Goal: Task Accomplishment & Management: Complete application form

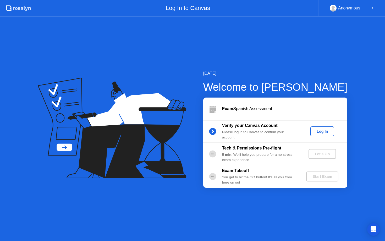
click at [322, 129] on div "Log In" at bounding box center [323, 131] width 20 height 4
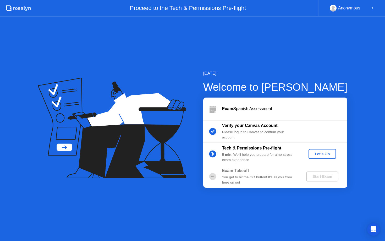
click at [317, 152] on div "Let's Go" at bounding box center [322, 154] width 23 height 4
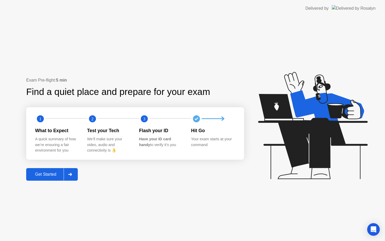
click at [56, 173] on div "Get Started" at bounding box center [46, 174] width 36 height 5
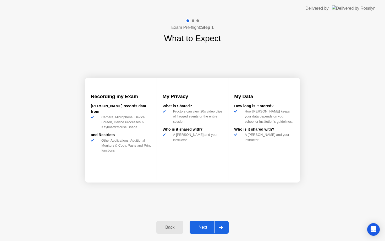
click at [209, 225] on div "Next" at bounding box center [202, 227] width 23 height 5
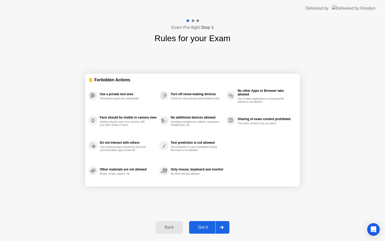
click at [205, 226] on div "Got it" at bounding box center [203, 227] width 25 height 5
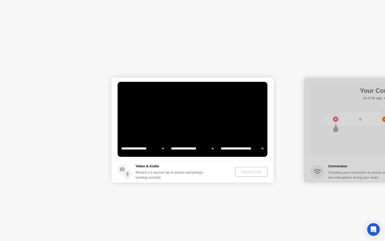
select select "**********"
select select "*******"
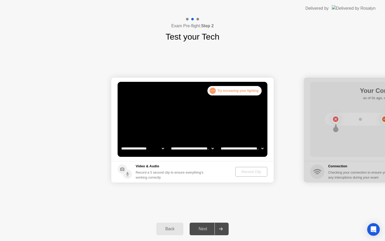
click at [215, 93] on div ". . . Try increasing your lighting" at bounding box center [235, 90] width 54 height 9
click at [215, 91] on div ". . ." at bounding box center [213, 91] width 6 height 6
click at [241, 93] on div ". . . Try increasing your lighting" at bounding box center [235, 90] width 54 height 9
click at [216, 89] on div ". . ." at bounding box center [213, 91] width 6 height 6
click at [216, 90] on div ". . ." at bounding box center [213, 91] width 6 height 6
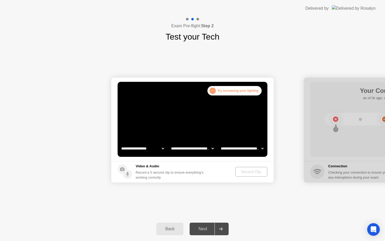
click at [159, 146] on select "**********" at bounding box center [142, 148] width 45 height 10
select select "**********"
click at [154, 152] on select "**********" at bounding box center [142, 148] width 45 height 10
click at [189, 147] on select "**********" at bounding box center [192, 148] width 45 height 10
click at [157, 149] on select "**********" at bounding box center [142, 148] width 45 height 10
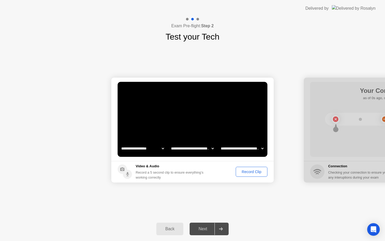
click at [162, 146] on select "**********" at bounding box center [142, 148] width 45 height 10
click at [202, 149] on select "**********" at bounding box center [192, 148] width 45 height 10
click at [244, 150] on select "**********" at bounding box center [242, 148] width 45 height 10
click at [251, 170] on div "Record Clip" at bounding box center [252, 172] width 28 height 4
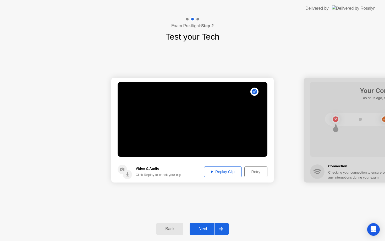
click at [220, 170] on div "Replay Clip" at bounding box center [223, 172] width 34 height 4
click at [211, 173] on icon at bounding box center [212, 171] width 2 height 3
click at [247, 171] on div "Retry" at bounding box center [255, 172] width 19 height 4
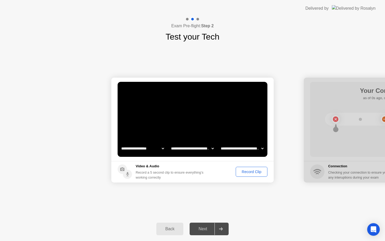
click at [252, 171] on div "Record Clip" at bounding box center [252, 172] width 28 height 4
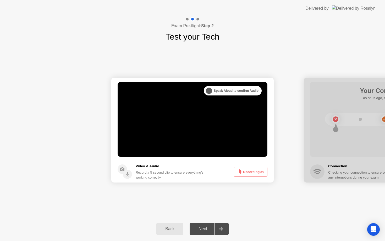
click at [252, 171] on button "Recording 3s" at bounding box center [251, 172] width 34 height 10
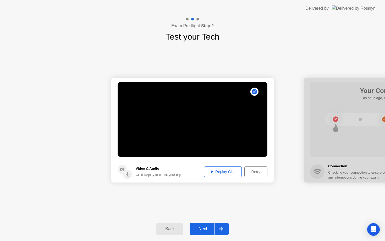
click at [250, 171] on div "Retry" at bounding box center [255, 172] width 19 height 4
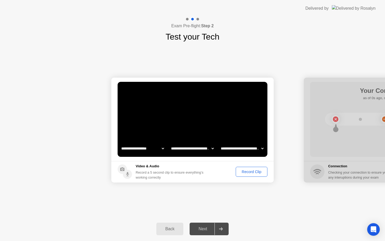
click at [252, 171] on div "Record Clip" at bounding box center [252, 172] width 28 height 4
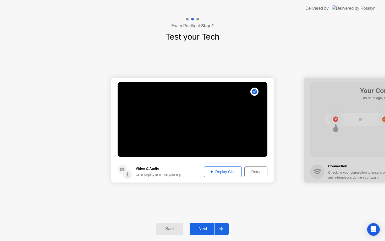
click at [223, 171] on div "Replay Clip" at bounding box center [223, 172] width 34 height 4
click at [249, 171] on div "Retry" at bounding box center [255, 172] width 19 height 4
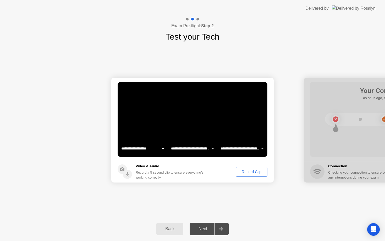
click at [248, 171] on div "Record Clip" at bounding box center [252, 172] width 28 height 4
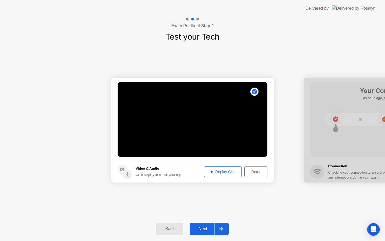
click at [252, 172] on div "Retry" at bounding box center [255, 172] width 19 height 4
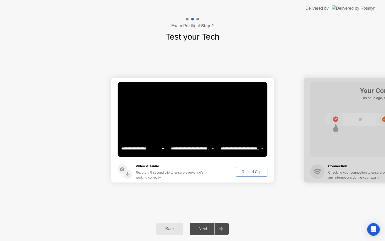
click at [248, 173] on div "Record Clip" at bounding box center [252, 172] width 28 height 4
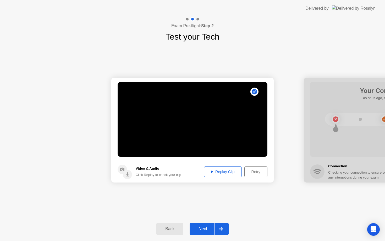
click at [228, 172] on div "Replay Clip" at bounding box center [223, 172] width 34 height 4
click at [207, 227] on div "Next" at bounding box center [202, 229] width 23 height 5
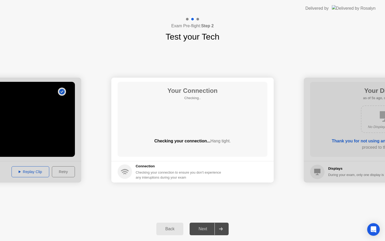
click at [327, 22] on div "Exam Pre-flight: Step 2 Test your Tech" at bounding box center [192, 30] width 385 height 26
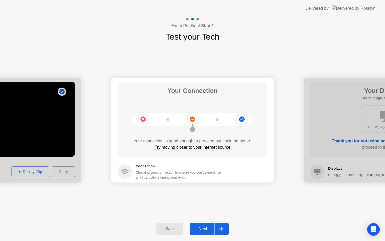
click at [204, 233] on button "Next" at bounding box center [209, 229] width 39 height 13
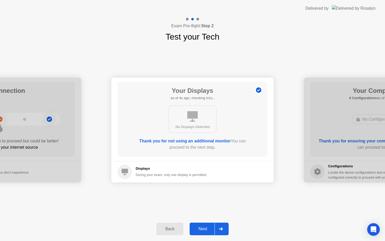
click at [221, 227] on icon at bounding box center [221, 228] width 4 height 3
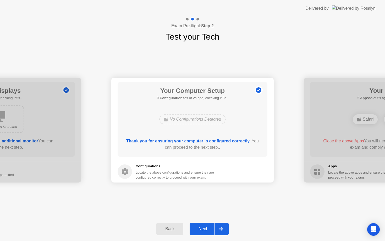
click at [217, 227] on div at bounding box center [221, 229] width 13 height 12
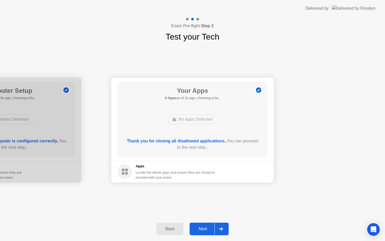
click at [208, 228] on div "Next" at bounding box center [202, 229] width 23 height 5
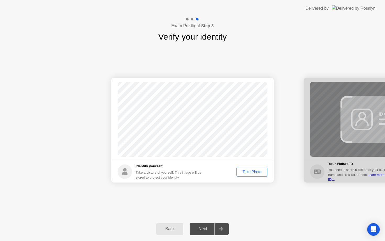
click at [250, 171] on div "Take Photo" at bounding box center [252, 172] width 27 height 4
click at [256, 169] on button "Retake" at bounding box center [256, 172] width 24 height 10
click at [255, 167] on button "Take Photo" at bounding box center [252, 172] width 31 height 10
click at [256, 170] on div "Retake" at bounding box center [255, 172] width 20 height 4
click at [251, 171] on div "Take Photo" at bounding box center [252, 172] width 27 height 4
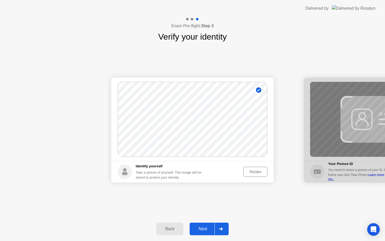
click at [217, 229] on div at bounding box center [221, 229] width 13 height 12
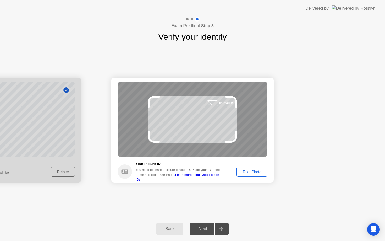
click at [240, 173] on div "Take Photo" at bounding box center [252, 172] width 27 height 4
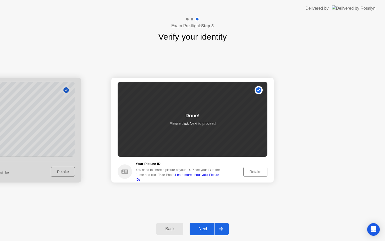
click at [206, 230] on div "Next" at bounding box center [202, 229] width 23 height 5
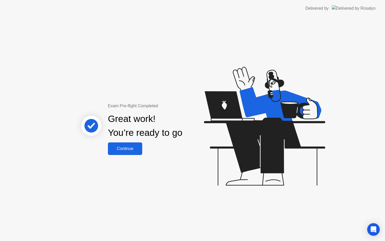
click at [129, 153] on button "Continue" at bounding box center [125, 148] width 34 height 13
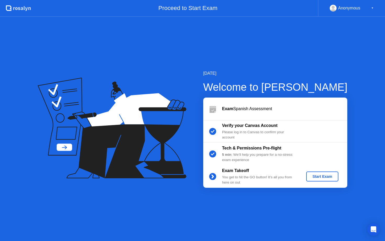
click at [314, 175] on div "Start Exam" at bounding box center [323, 176] width 28 height 4
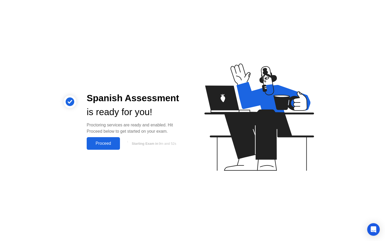
click at [105, 144] on div "Proceed" at bounding box center [103, 143] width 30 height 5
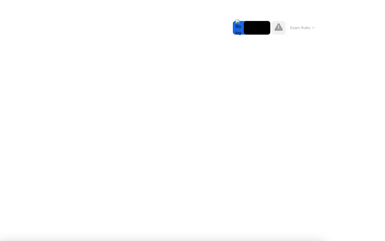
click at [240, 24] on div at bounding box center [238, 28] width 11 height 14
click at [253, 23] on video at bounding box center [257, 28] width 26 height 14
click at [272, 27] on div at bounding box center [279, 28] width 14 height 14
click at [281, 26] on icon at bounding box center [279, 27] width 8 height 8
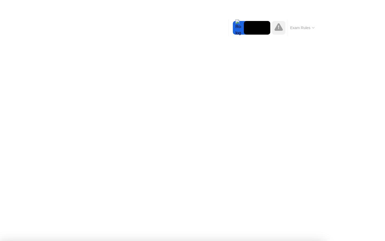
click at [295, 28] on button "Exam Rules" at bounding box center [303, 27] width 28 height 5
